Goal: Information Seeking & Learning: Learn about a topic

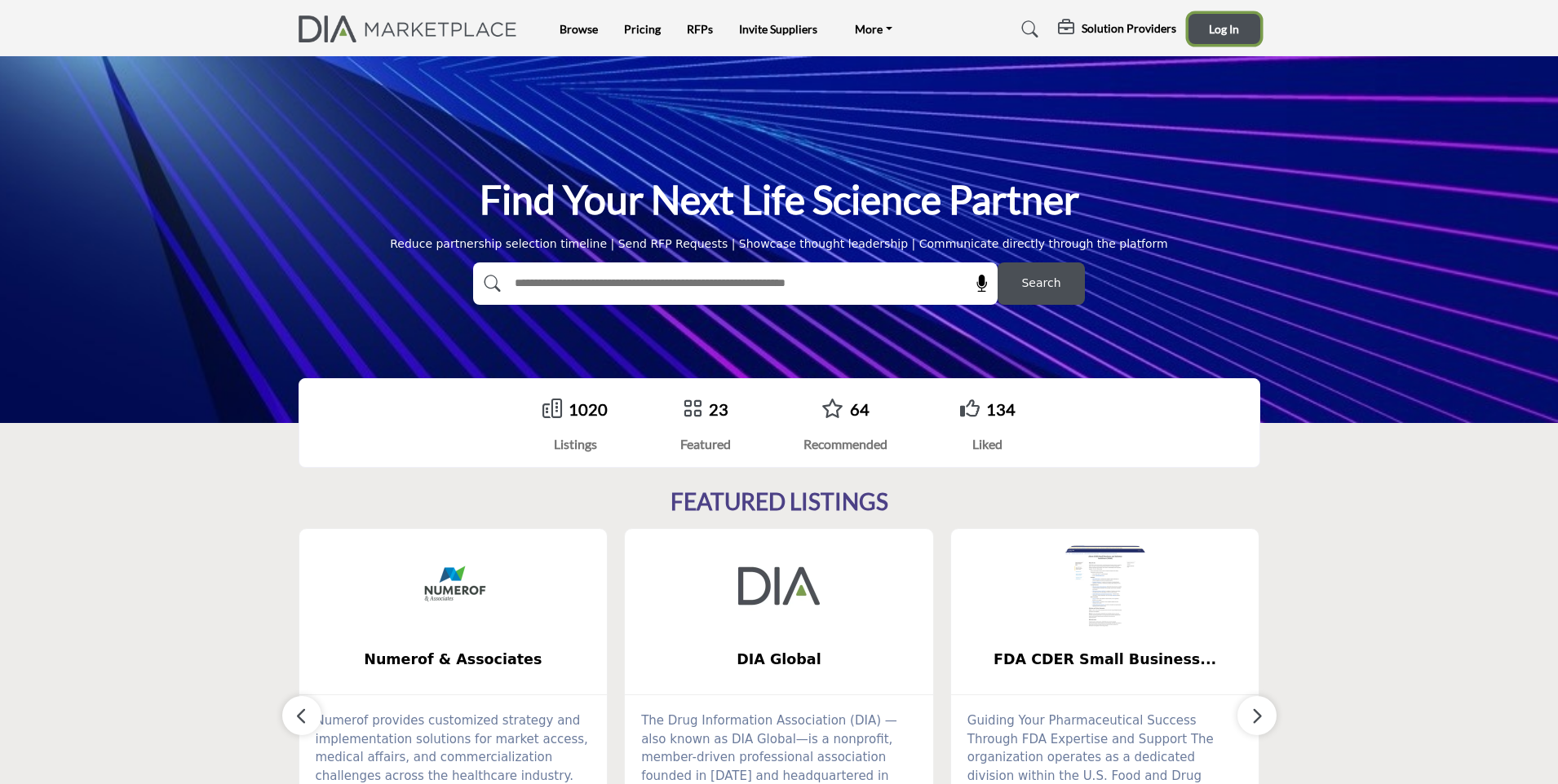
click at [1209, 23] on span "Log In" at bounding box center [1224, 28] width 31 height 13
click at [636, 26] on link "Pricing" at bounding box center [642, 28] width 37 height 13
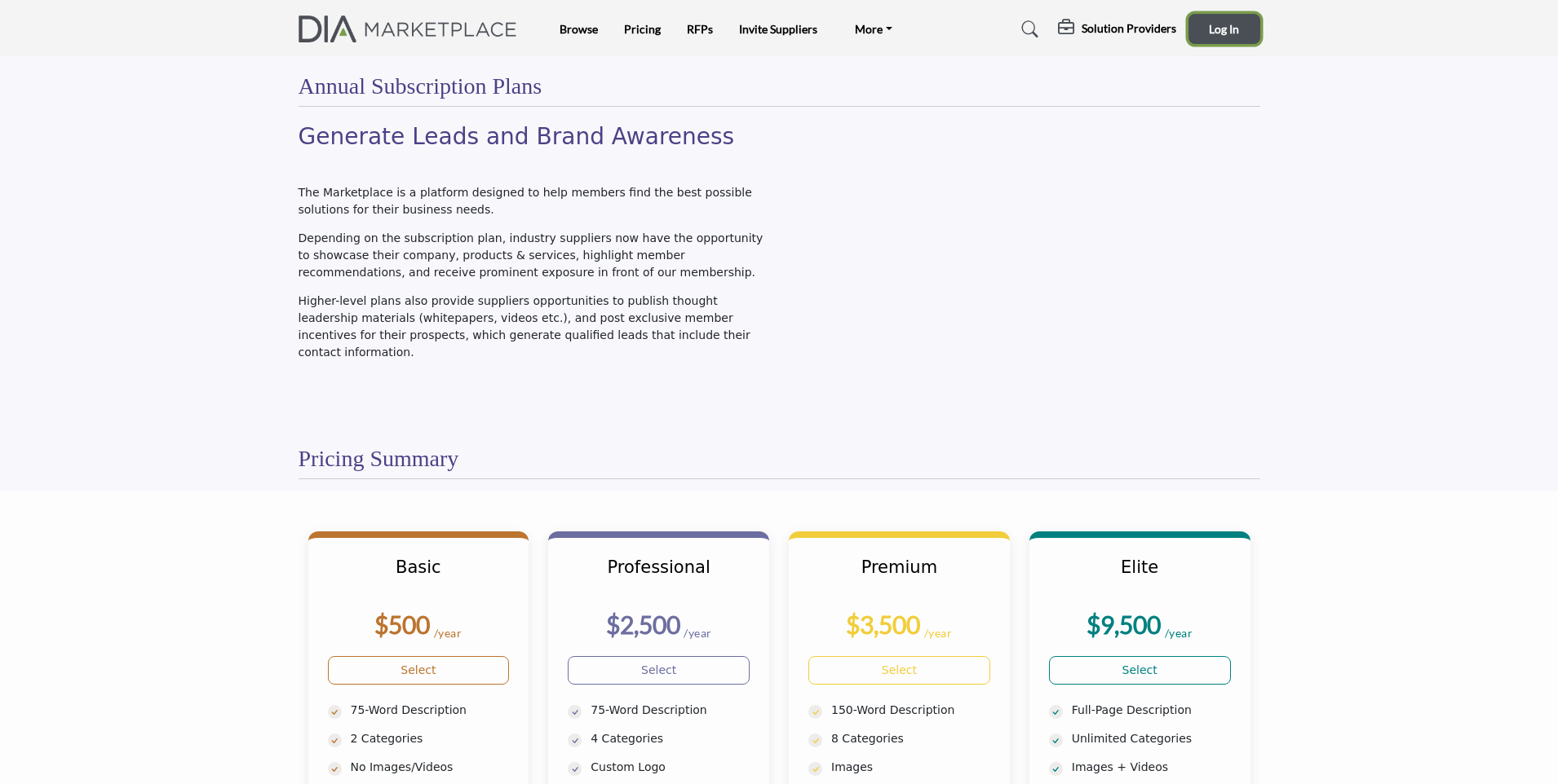
click at [1211, 34] on span "Log In" at bounding box center [1224, 28] width 31 height 13
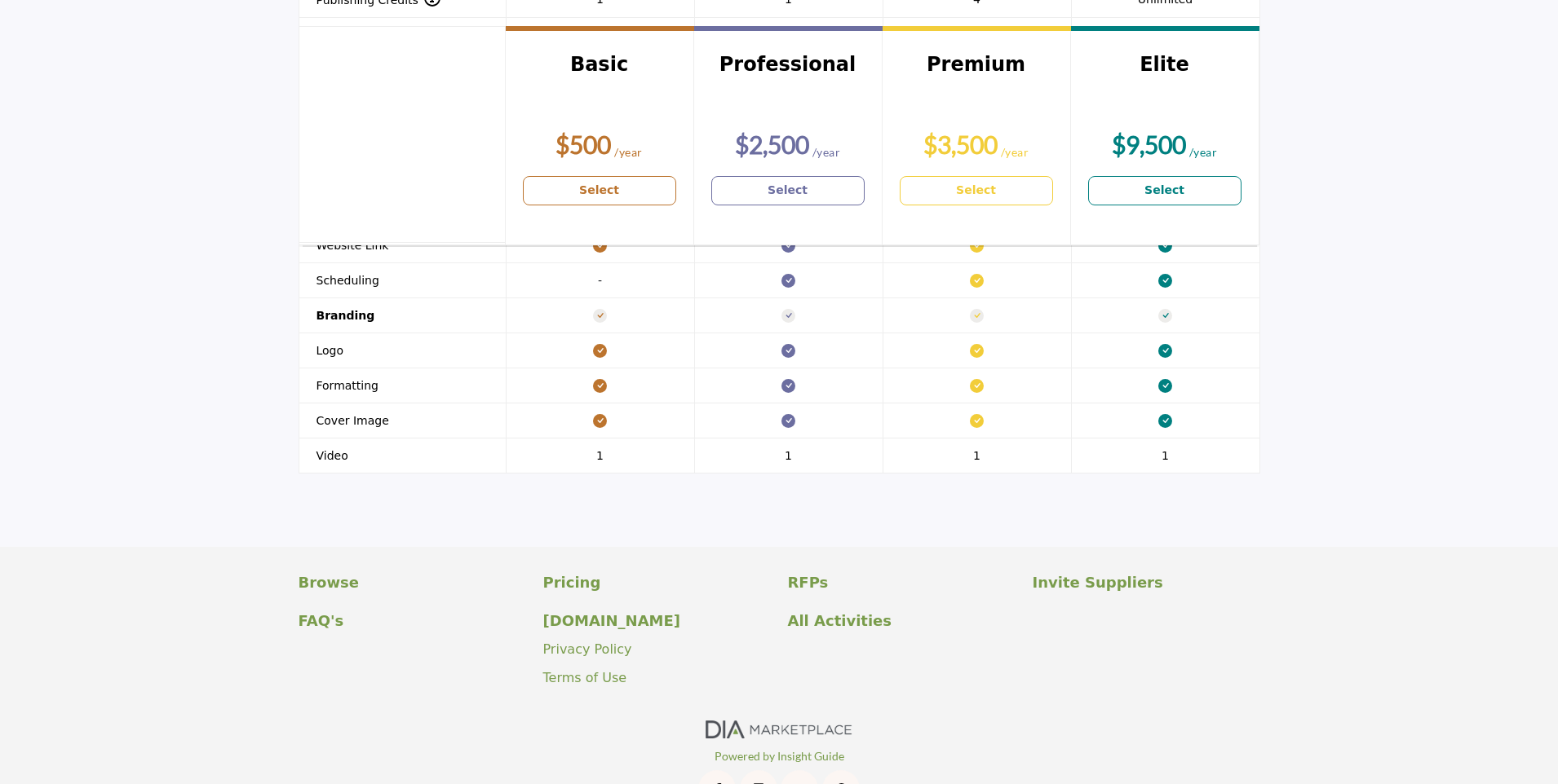
scroll to position [1842, 0]
